Goal: Transaction & Acquisition: Purchase product/service

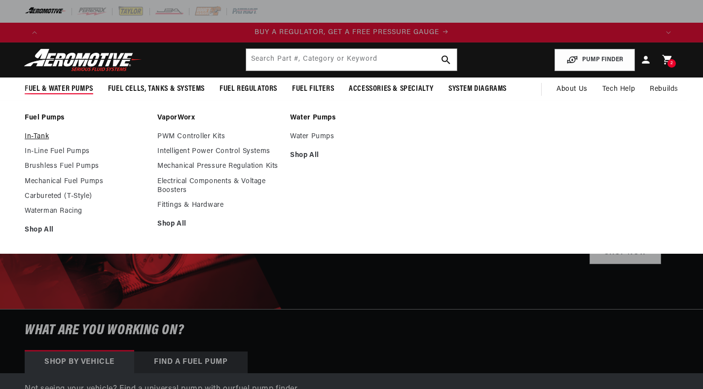
click at [43, 138] on link "In-Tank" at bounding box center [86, 136] width 123 height 9
